Goal: Navigation & Orientation: Go to known website

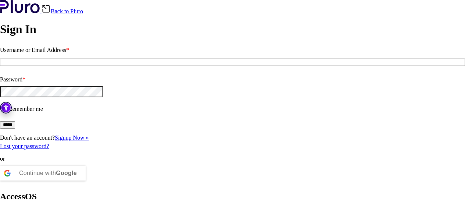
click at [83, 14] on link "Back to Pluro" at bounding box center [63, 11] width 42 height 6
